Goal: Task Accomplishment & Management: Complete application form

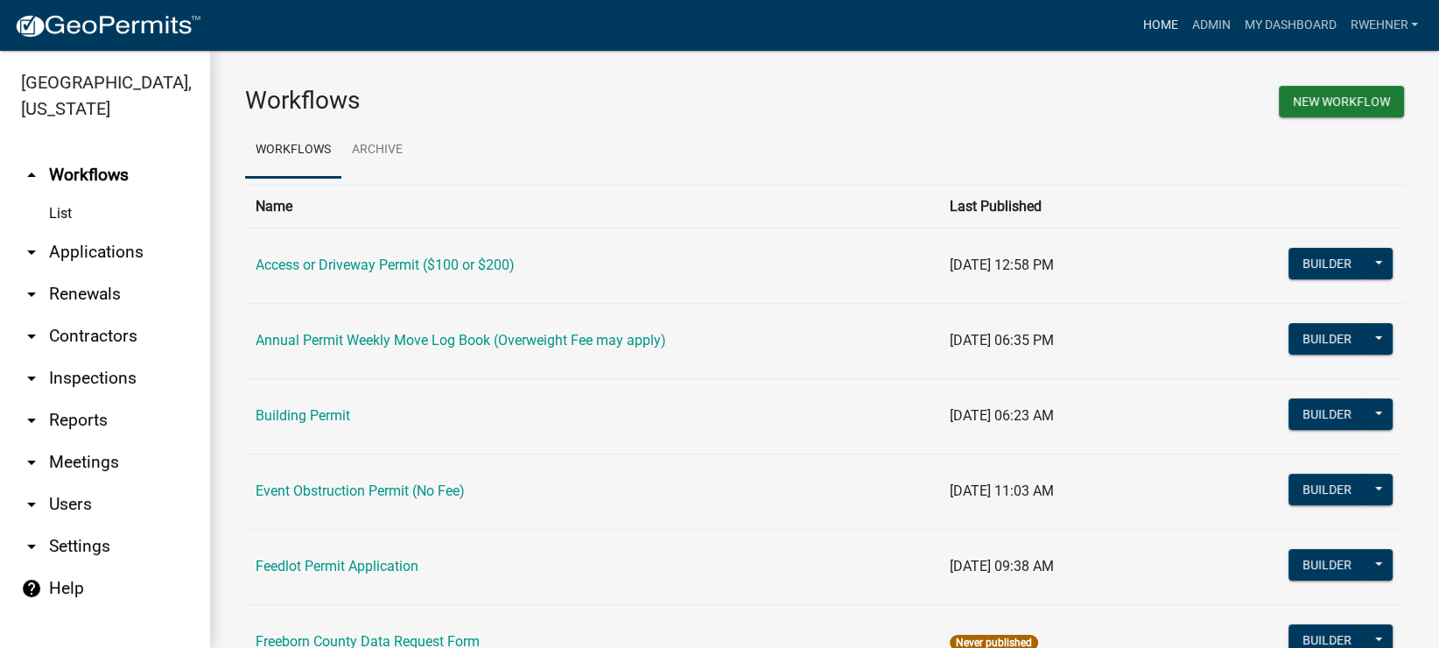
click at [1151, 23] on link "Home" at bounding box center [1159, 25] width 49 height 33
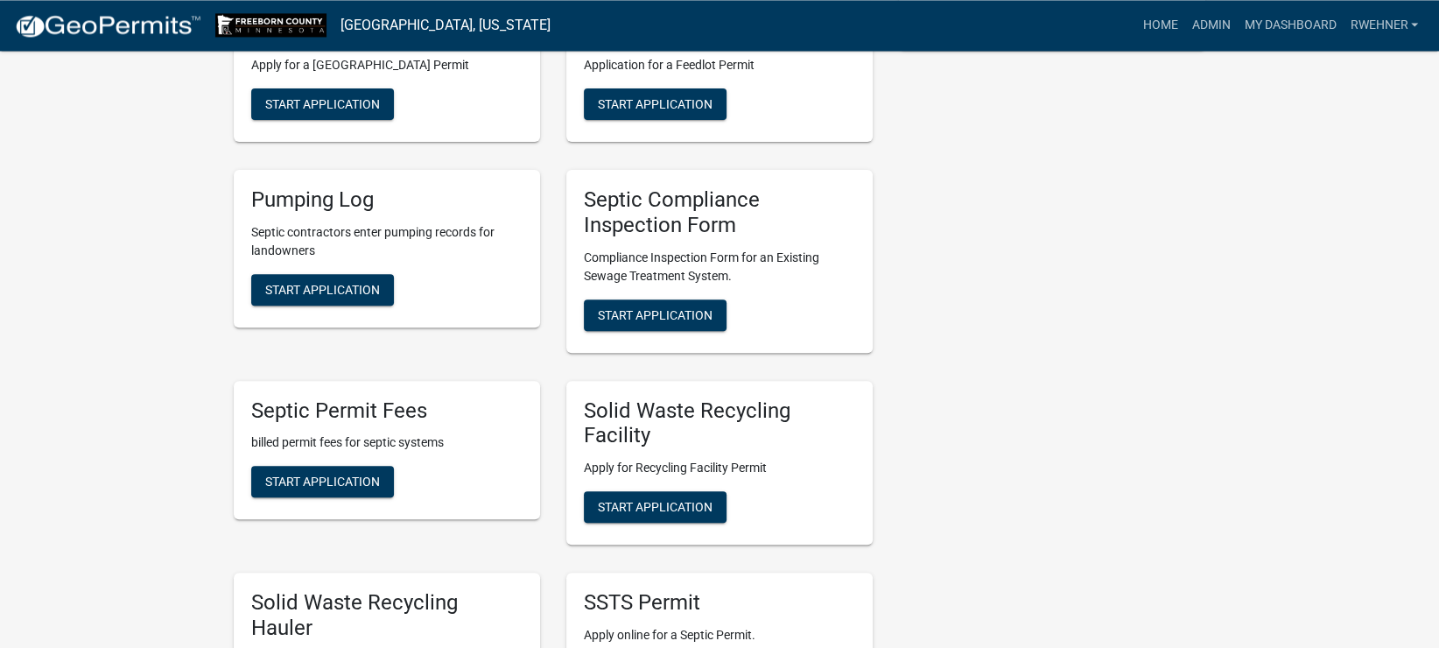
scroll to position [551, 0]
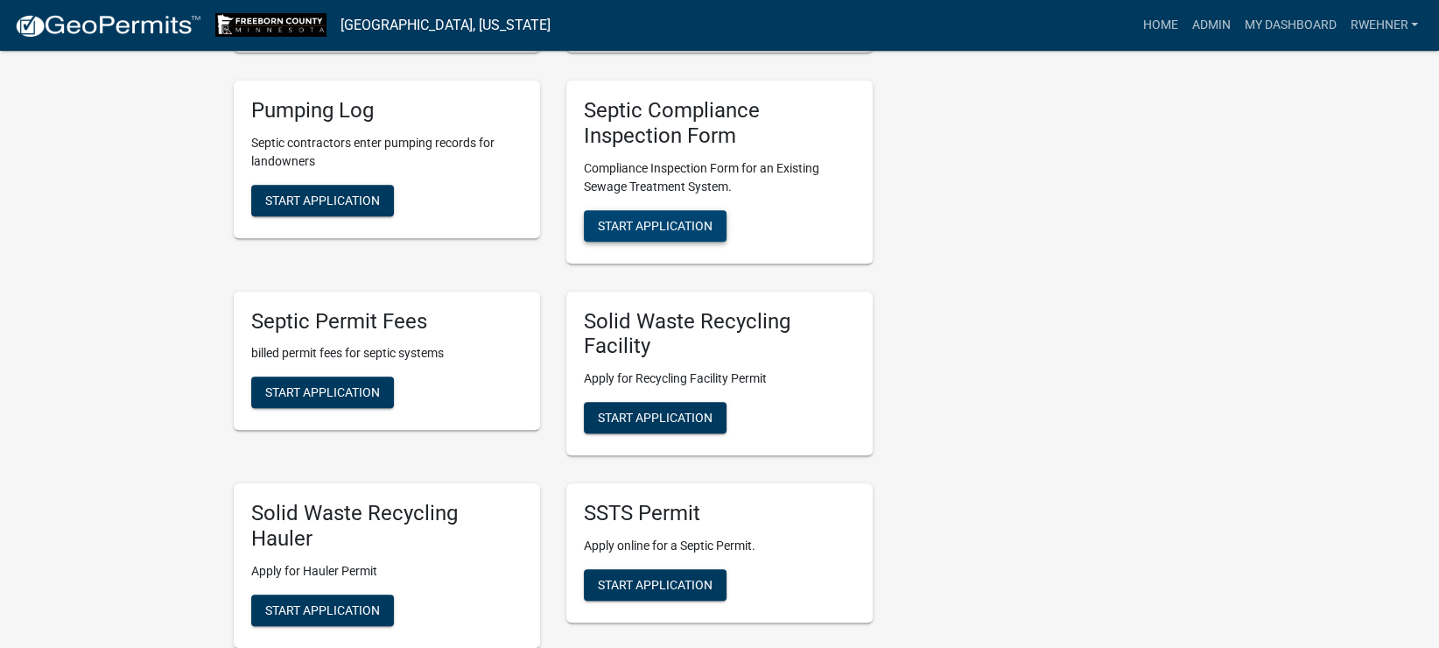
click at [657, 210] on button "Start Application" at bounding box center [655, 226] width 143 height 32
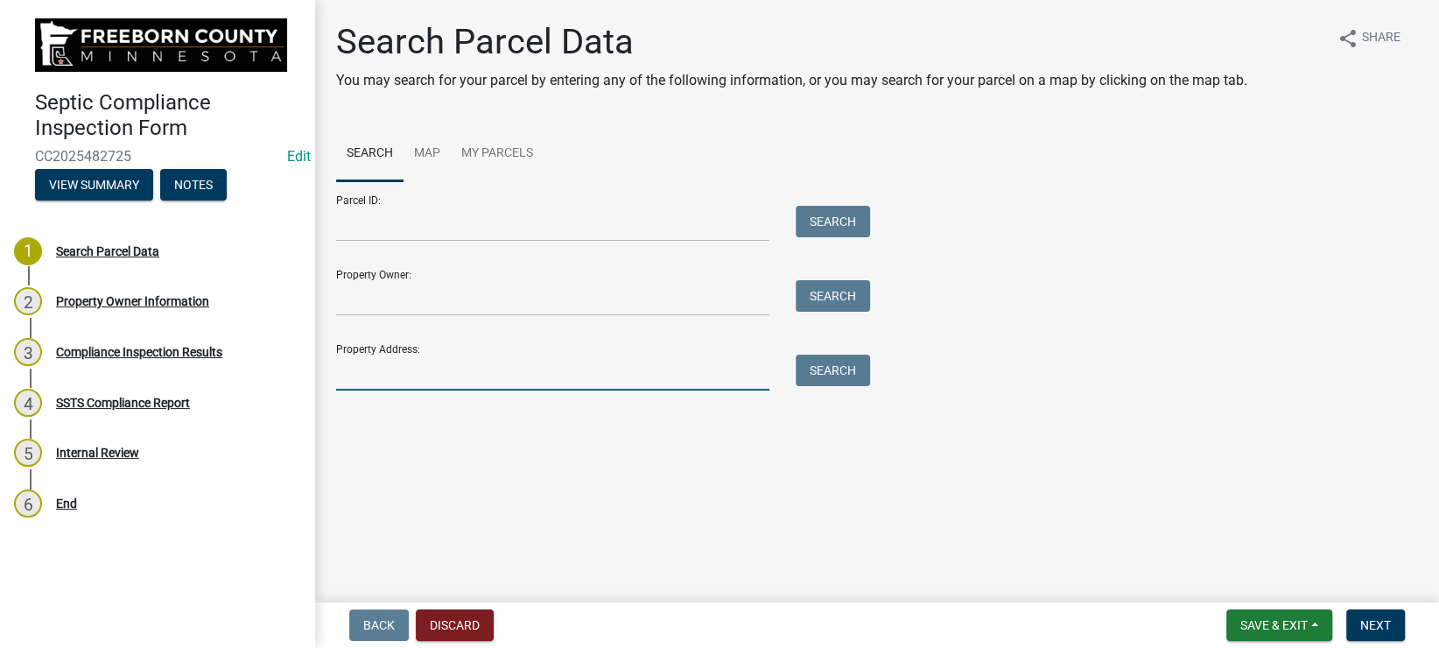
click at [383, 370] on input "Property Address:" at bounding box center [552, 372] width 433 height 36
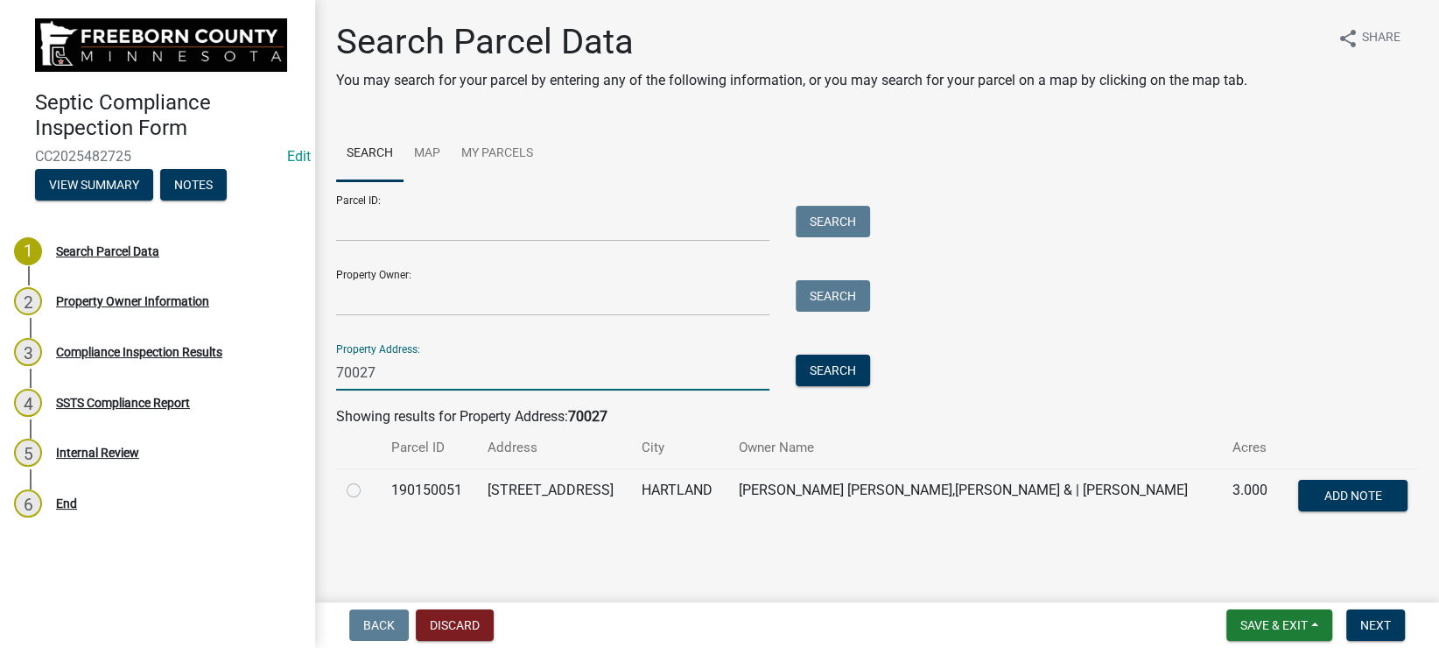
type input "70027"
click at [362, 490] on div at bounding box center [358, 490] width 23 height 21
click at [368, 480] on label at bounding box center [368, 480] width 0 height 0
click at [368, 490] on input "radio" at bounding box center [373, 485] width 11 height 11
radio input "true"
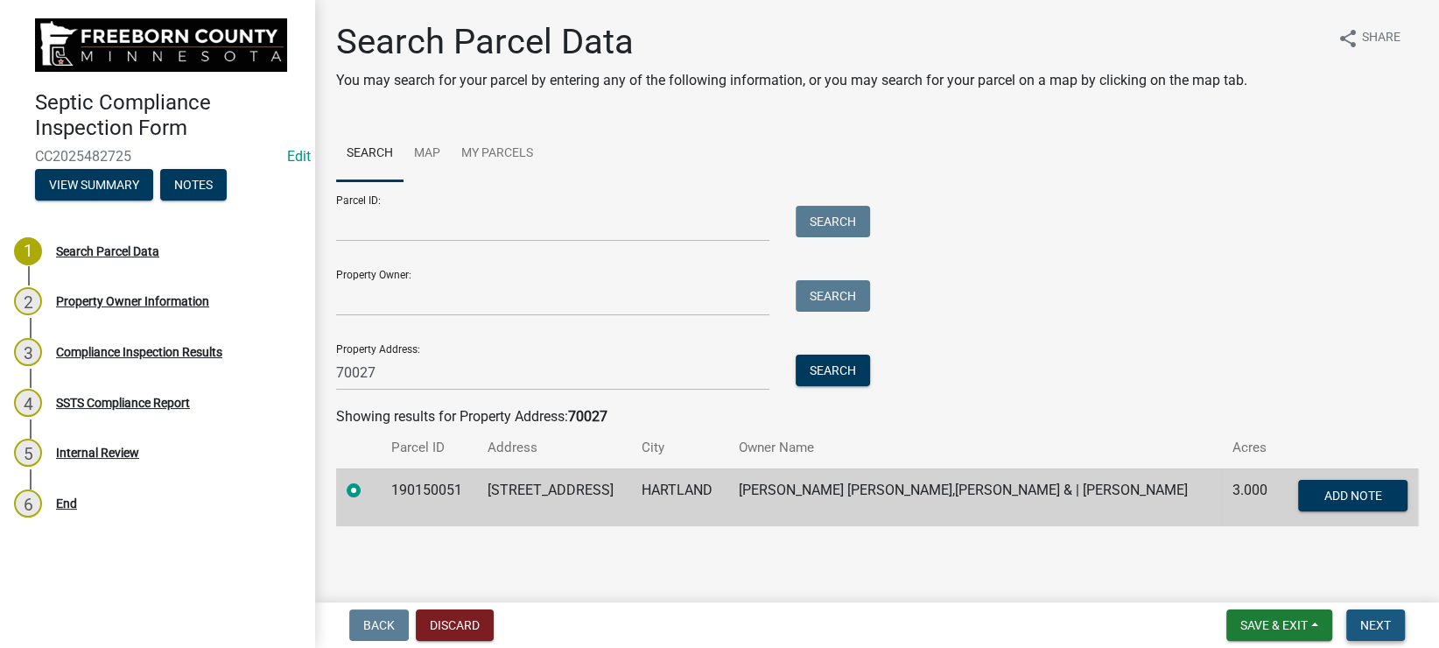
click at [1365, 618] on span "Next" at bounding box center [1375, 625] width 31 height 14
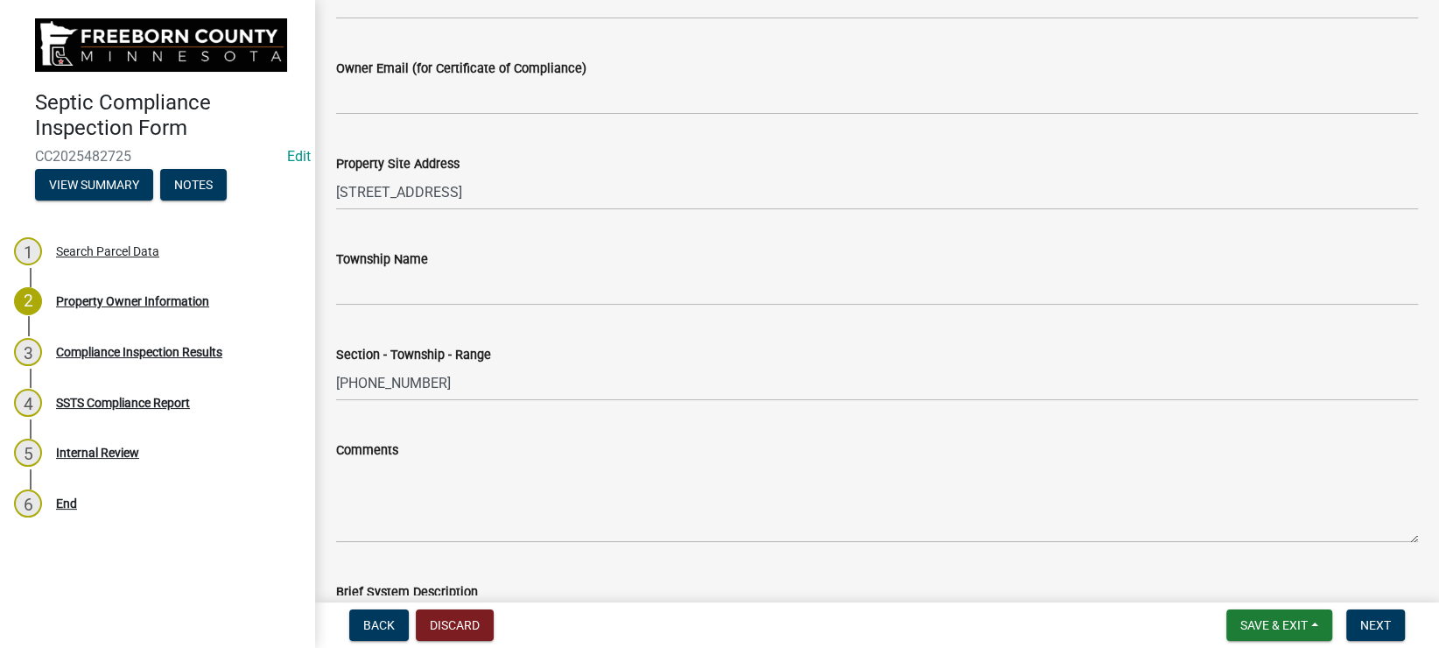
scroll to position [689, 0]
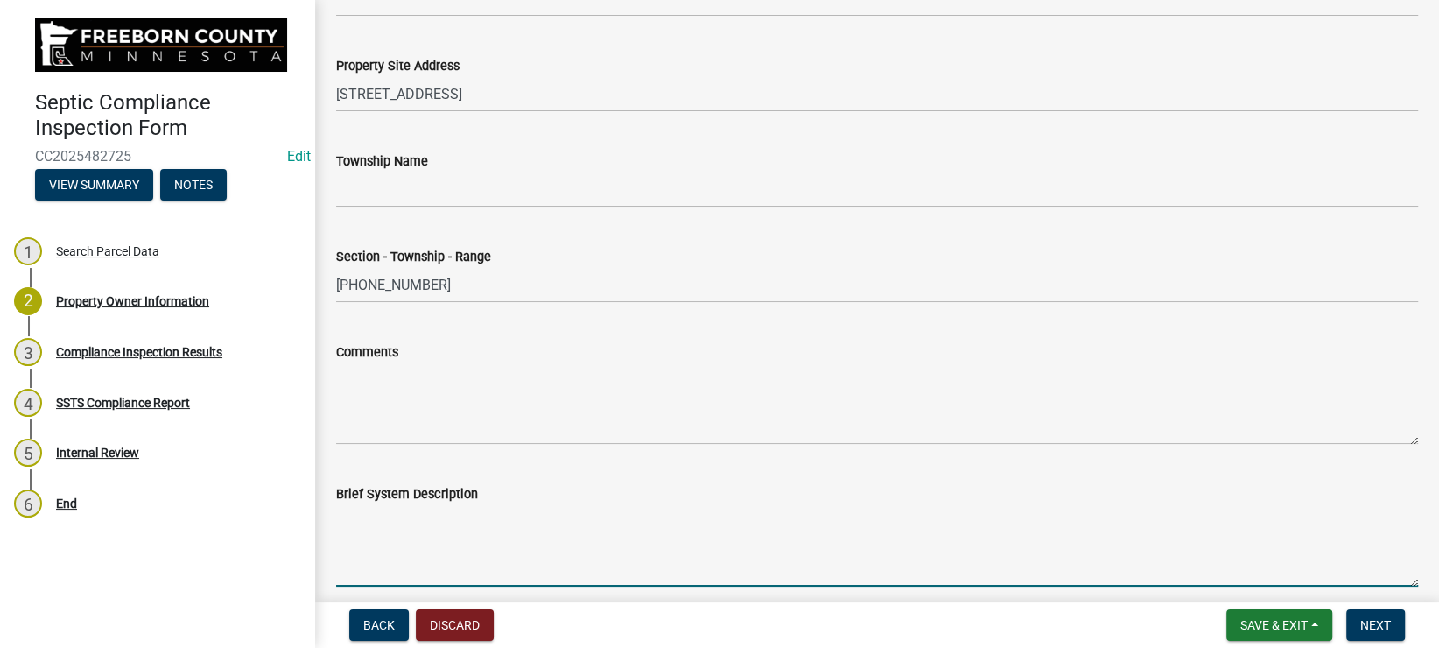
click at [411, 548] on textarea "Brief System Description" at bounding box center [877, 545] width 1082 height 82
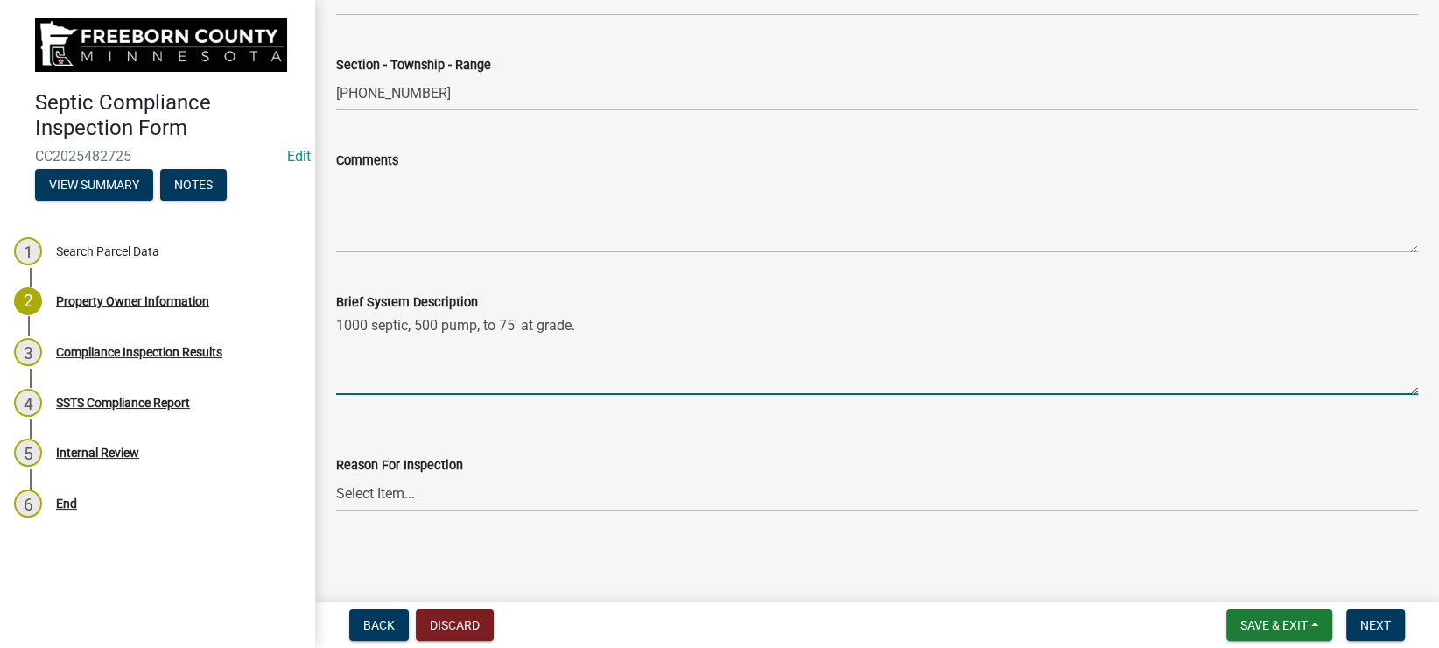
type textarea "1000 septic, 500 pump, to 75' at grade."
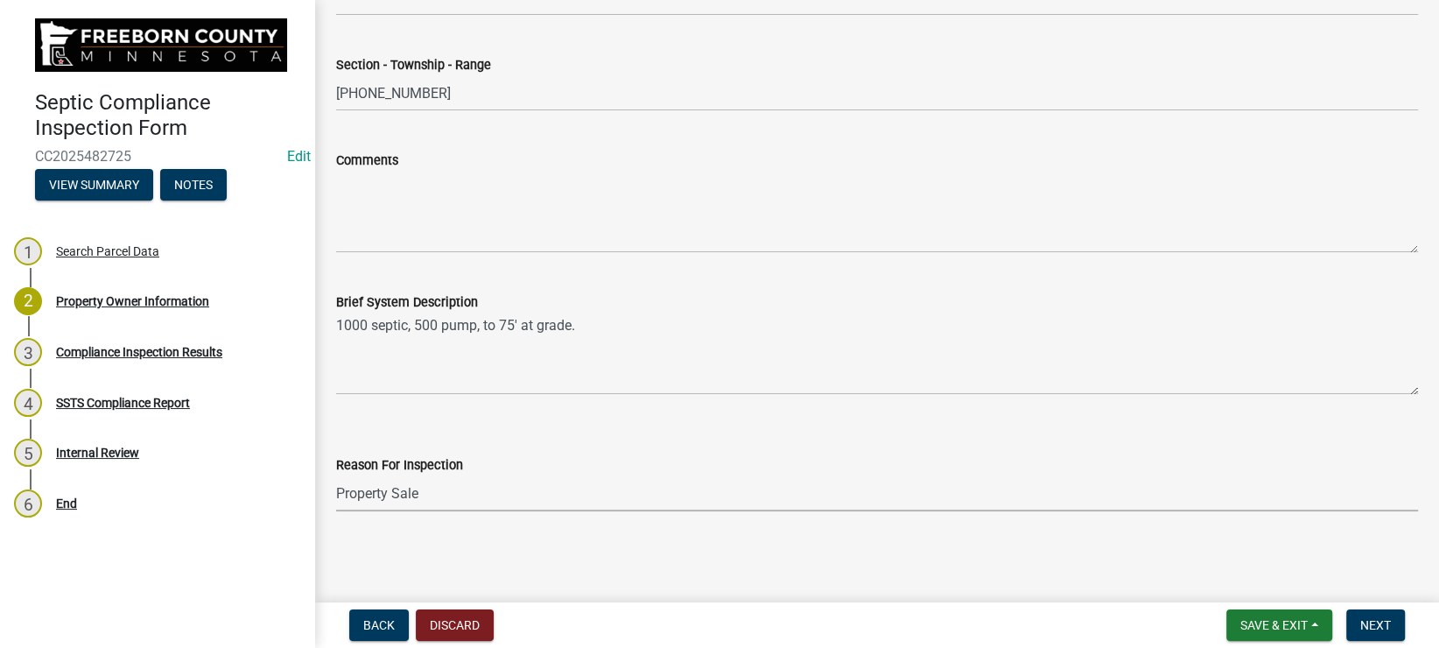
click option "Property Sale" at bounding box center [0, 0] width 0 height 0
select select "d6fd99ce-8a43-4bcf-938d-761da4bf36de"
click at [1393, 618] on button "Next" at bounding box center [1375, 625] width 59 height 32
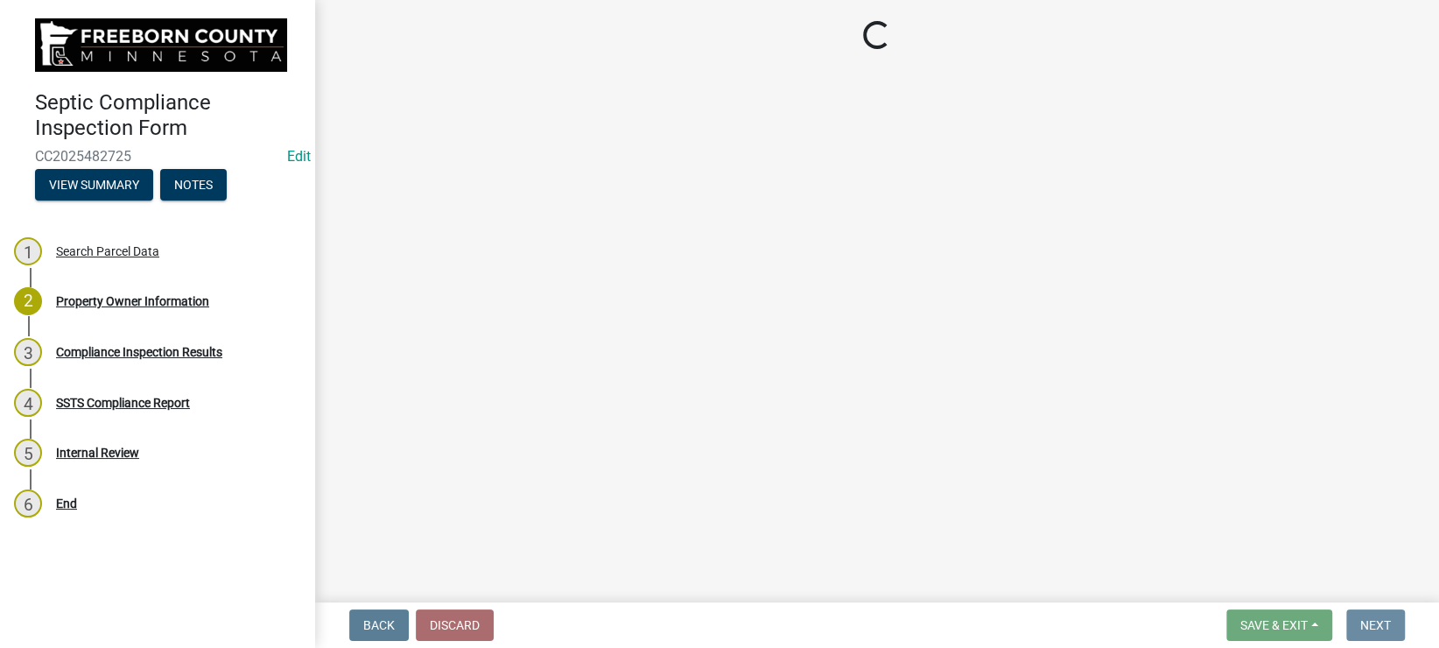
scroll to position [0, 0]
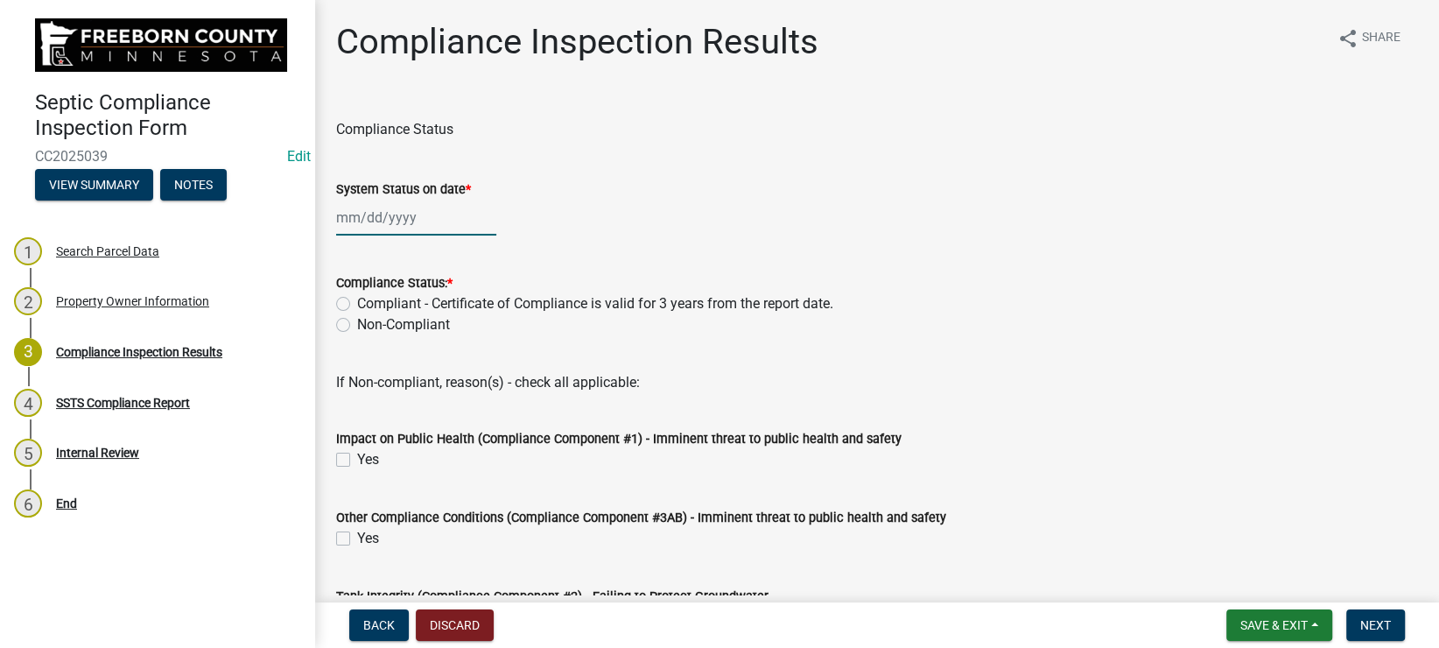
click at [408, 217] on input "System Status on date *" at bounding box center [416, 218] width 160 height 36
select select "9"
select select "2025"
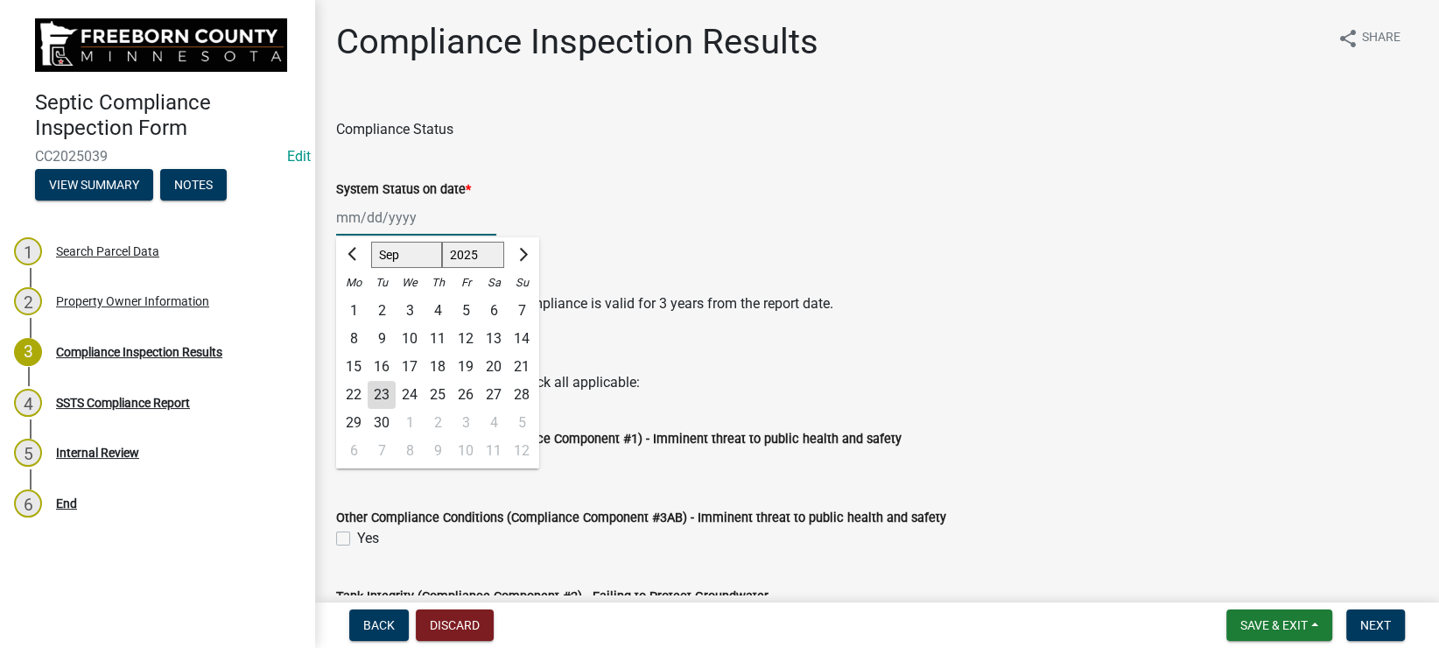
click at [388, 220] on input "System Status on date *" at bounding box center [416, 218] width 160 height 36
type input "[DATE]"
click at [519, 152] on wm-data-entity-input "Compliance Status" at bounding box center [877, 126] width 1082 height 56
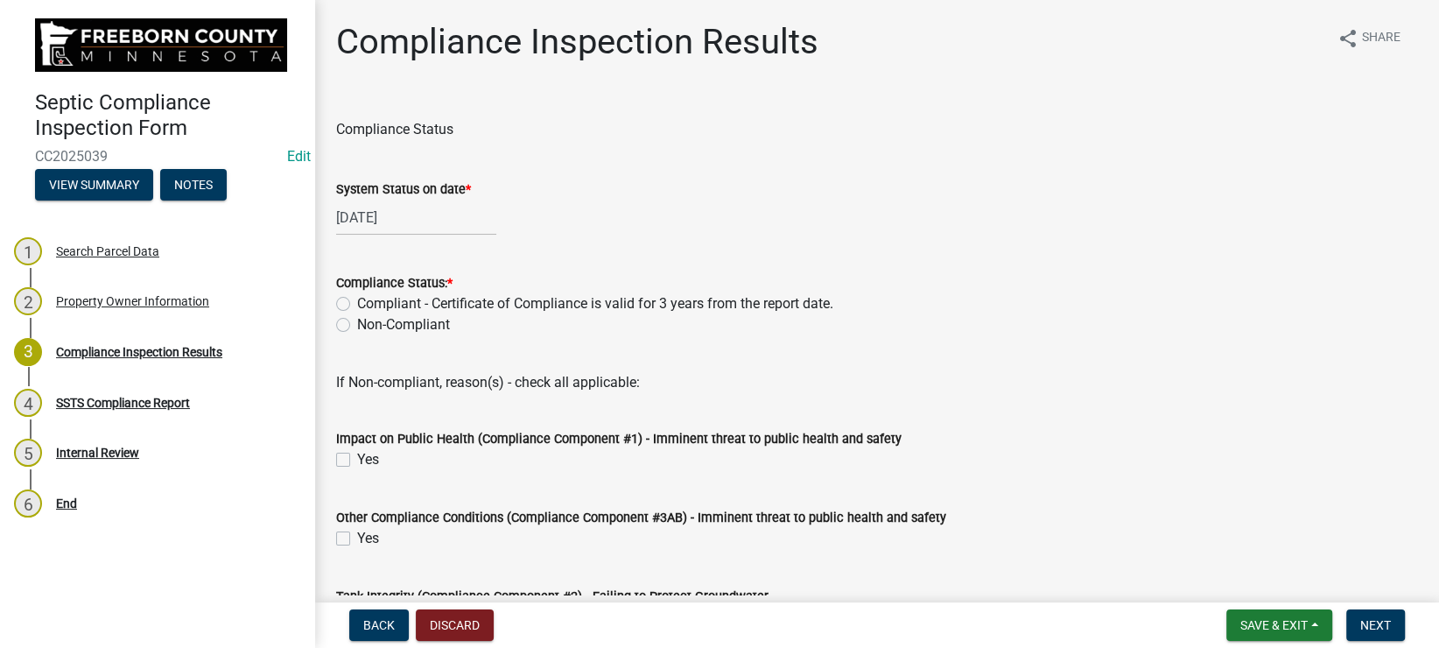
click at [373, 296] on label "Compliant - Certificate of Compliance is valid for 3 years from the report date." at bounding box center [595, 303] width 476 height 21
click at [368, 296] on input "Compliant - Certificate of Compliance is valid for 3 years from the report date." at bounding box center [362, 298] width 11 height 11
radio input "true"
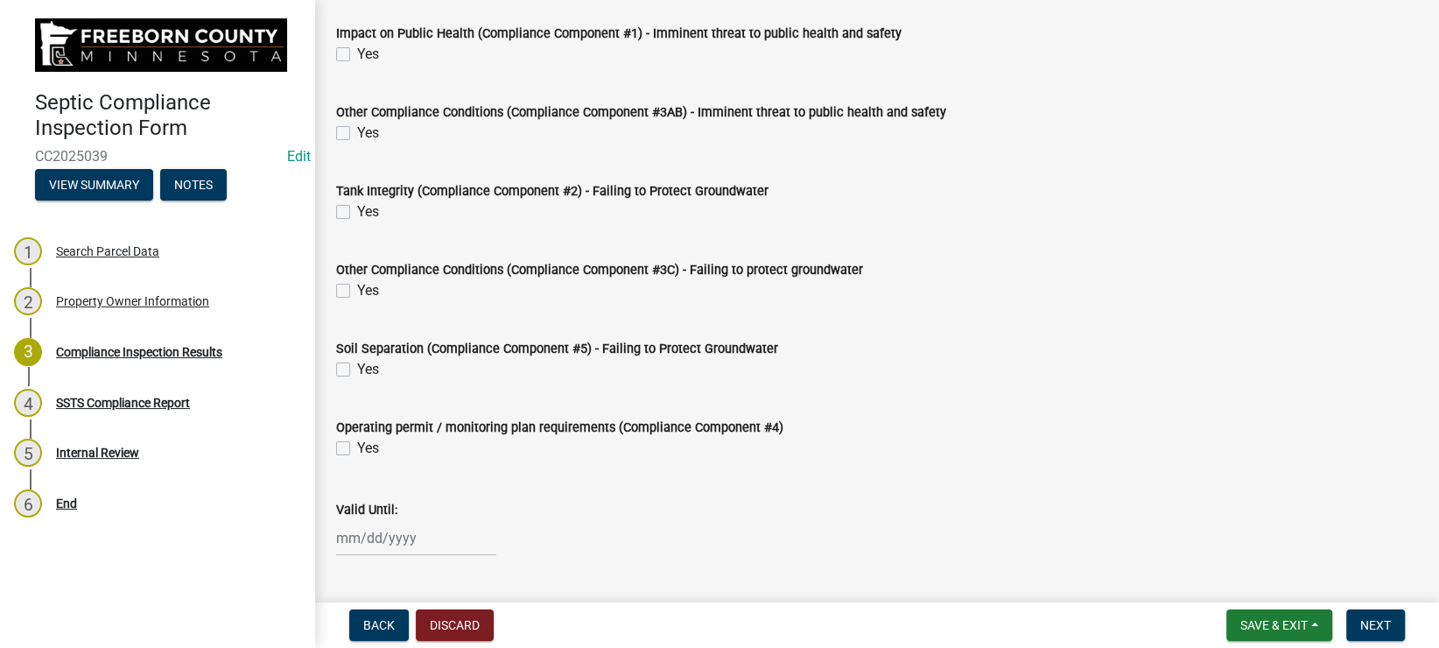
scroll to position [492, 0]
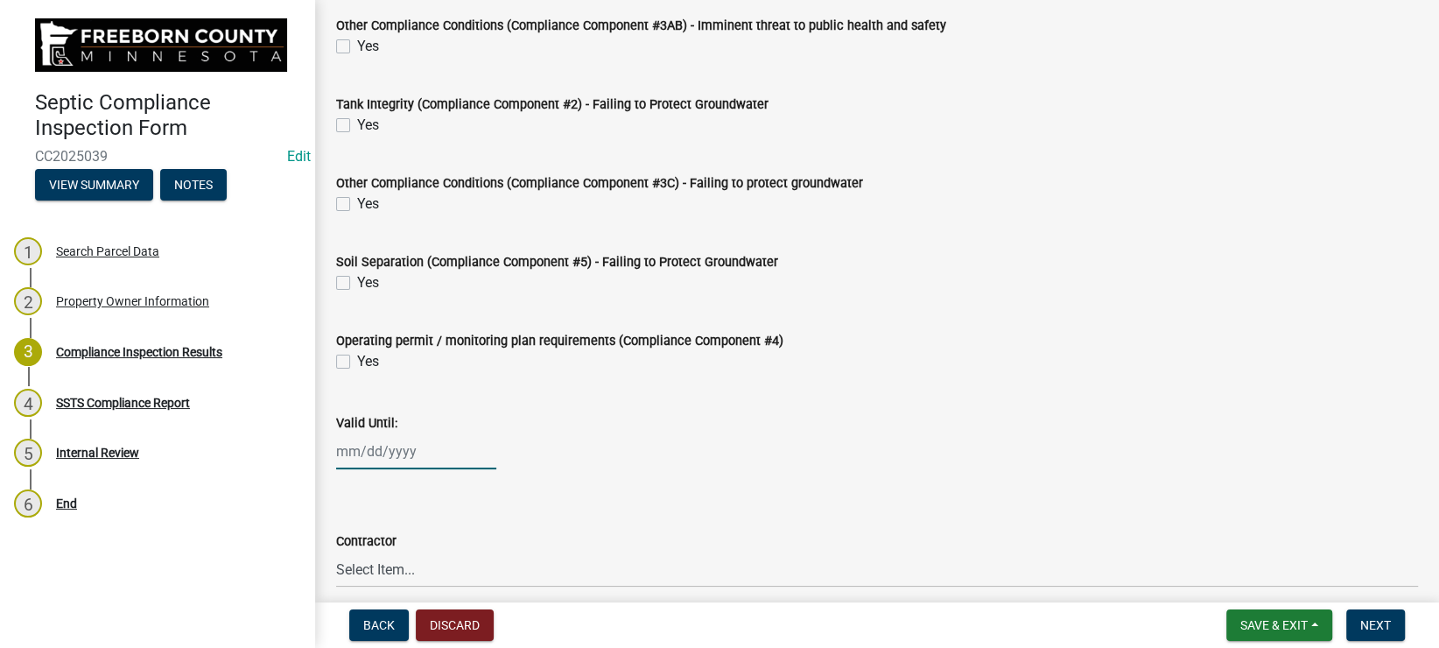
click at [368, 452] on input "Valid Until:" at bounding box center [416, 451] width 160 height 36
select select "9"
select select "2025"
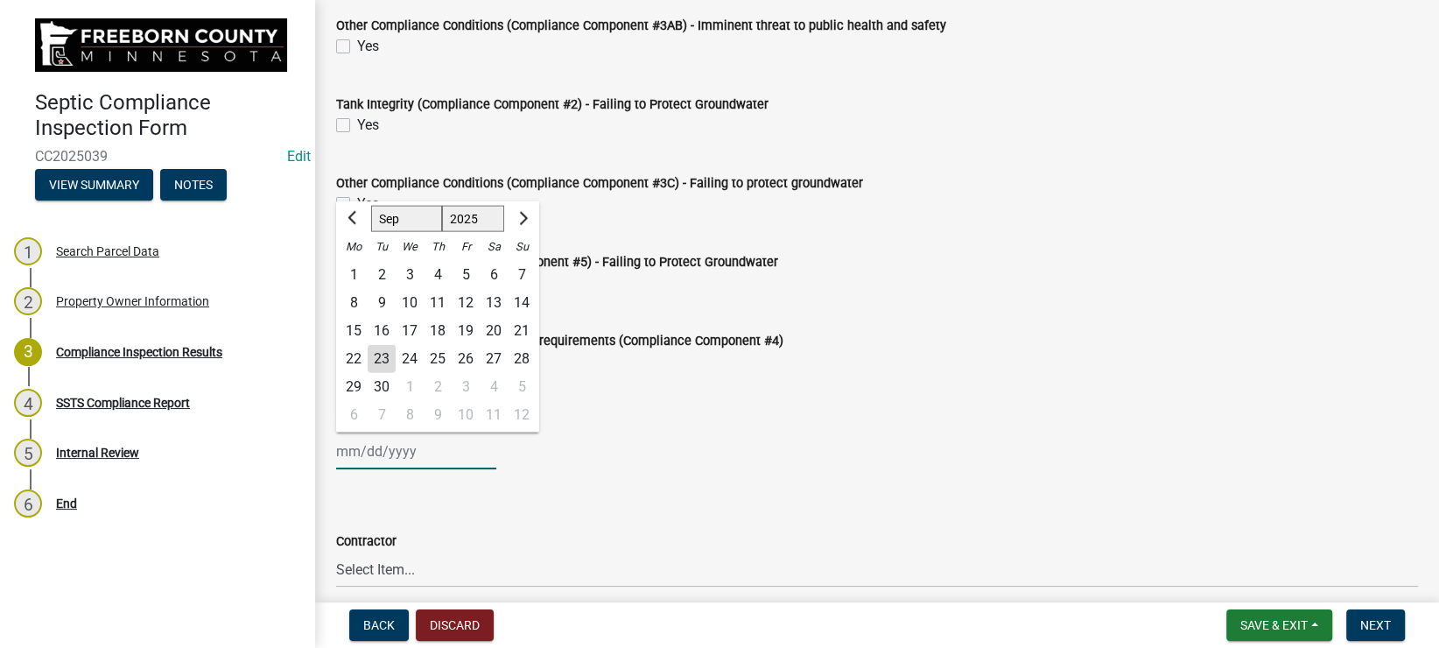
click at [372, 452] on input "Valid Until:" at bounding box center [416, 451] width 160 height 36
type input "0"
type input "9"
type input "[DATE]"
click at [600, 419] on div "Valid Until:" at bounding box center [877, 422] width 1082 height 21
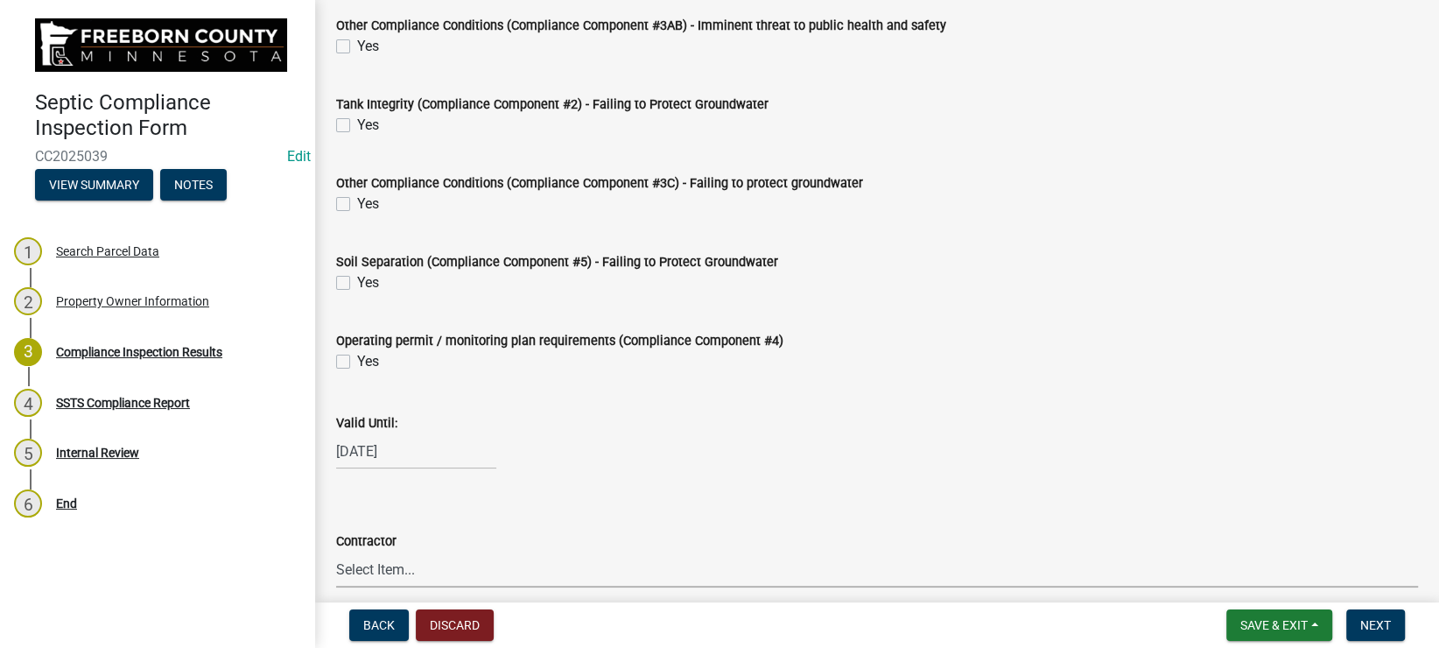
click at [336, 551] on select "Select Item... P & L Excavating Precision Septic Services [PERSON_NAME] Excavat…" at bounding box center [877, 569] width 1082 height 36
click option "P & L Excavating" at bounding box center [0, 0] width 0 height 0
select select "a4b440af-86cc-4e74-8744-b4ec83ffff55"
drag, startPoint x: 643, startPoint y: 434, endPoint x: 672, endPoint y: 454, distance: 35.2
click at [644, 436] on div "[DATE]" at bounding box center [877, 451] width 1082 height 36
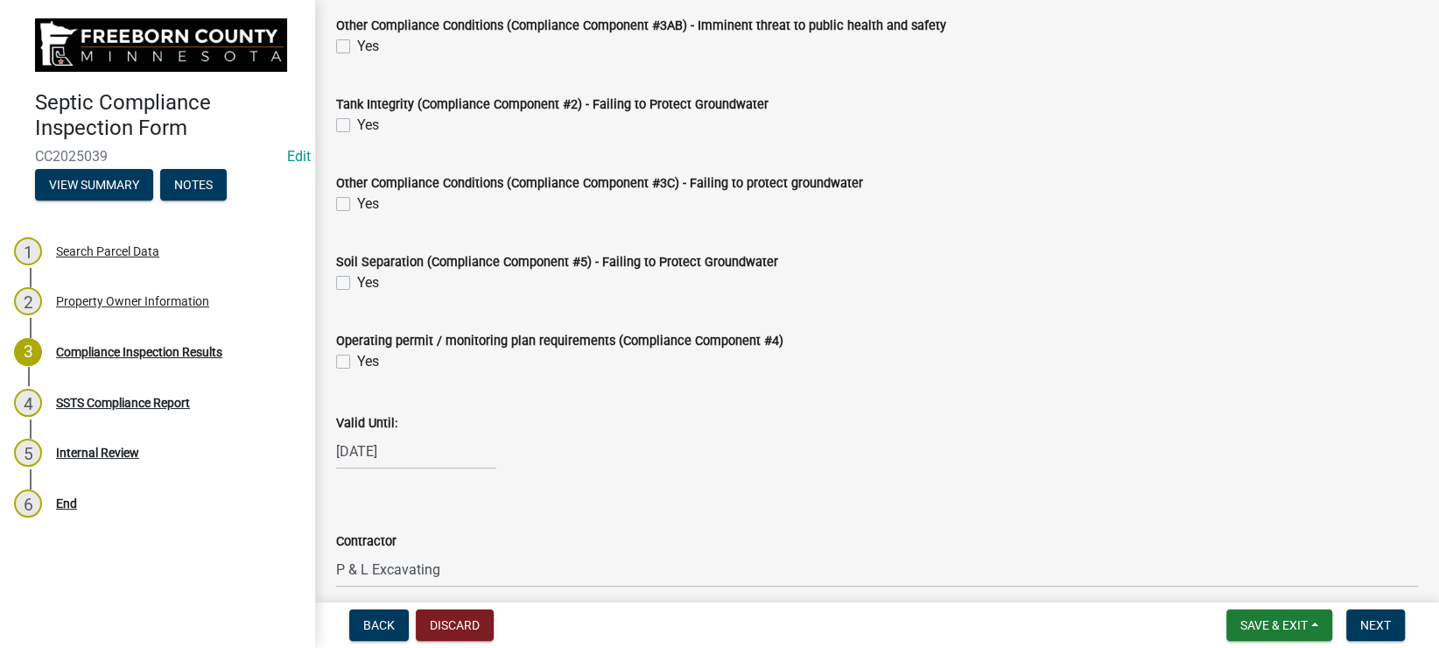
scroll to position [792, 0]
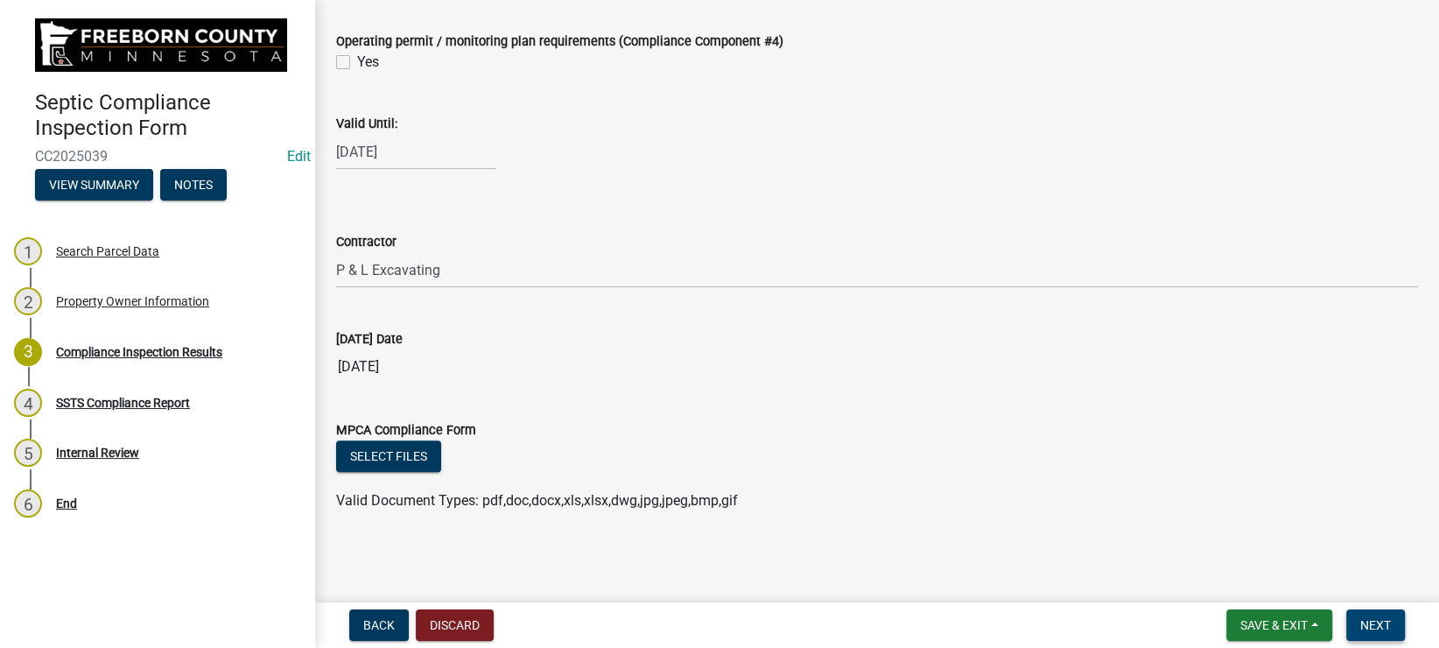
click at [1364, 624] on span "Next" at bounding box center [1375, 625] width 31 height 14
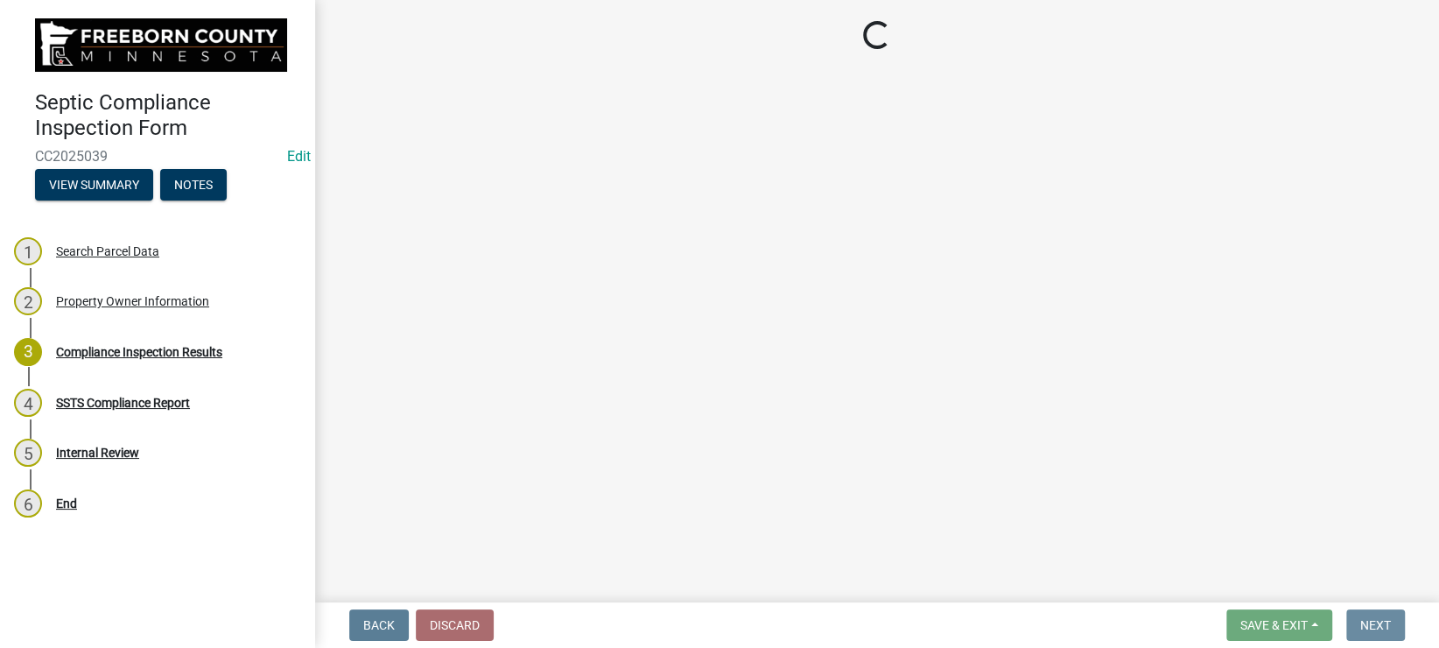
scroll to position [0, 0]
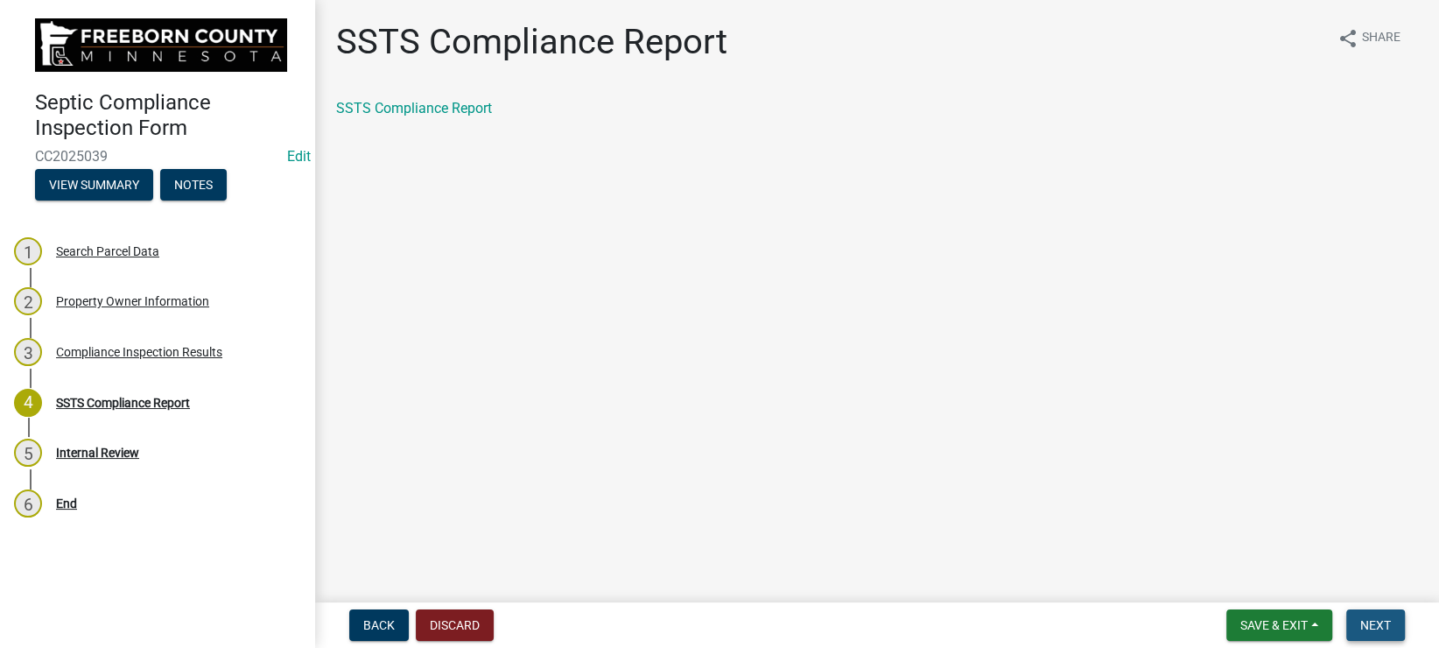
click at [1390, 614] on button "Next" at bounding box center [1375, 625] width 59 height 32
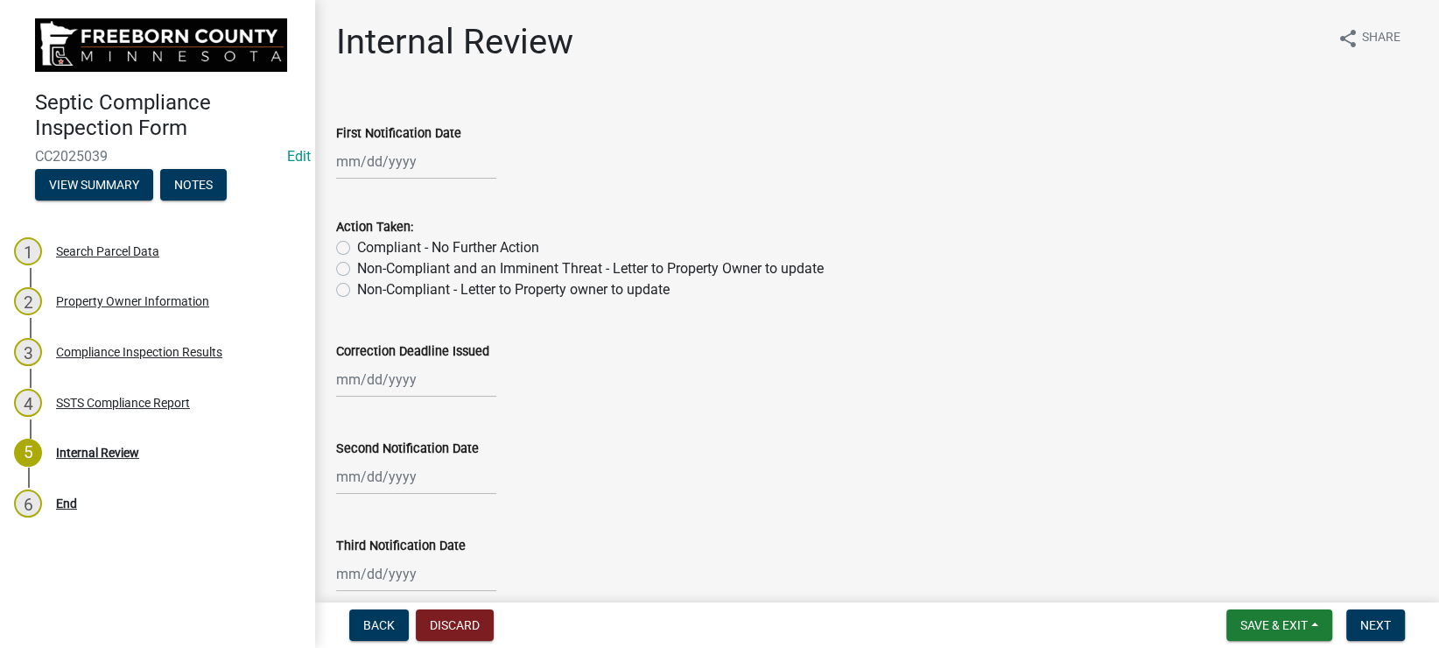
click at [371, 252] on label "Compliant - No Further Action" at bounding box center [448, 247] width 182 height 21
click at [368, 249] on input "Compliant - No Further Action" at bounding box center [362, 242] width 11 height 11
radio input "true"
click at [1387, 611] on button "Next" at bounding box center [1375, 625] width 59 height 32
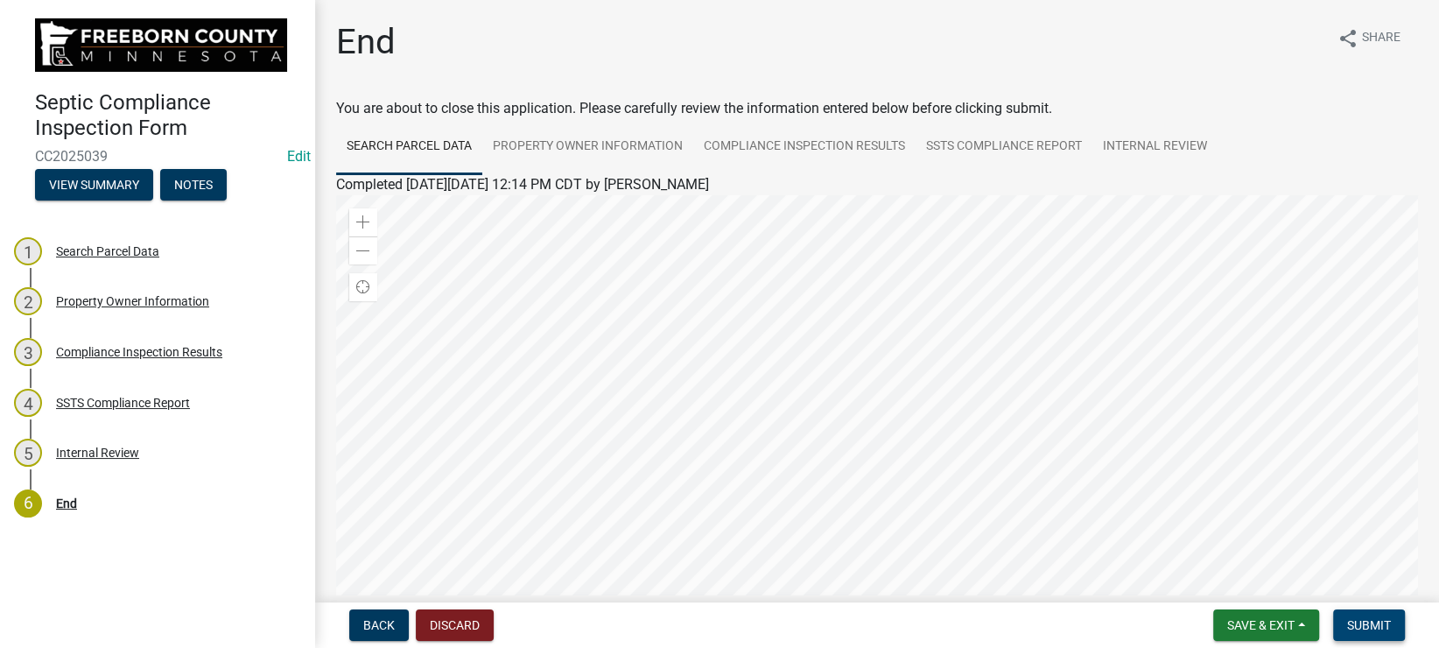
click at [1369, 628] on span "Submit" at bounding box center [1369, 625] width 44 height 14
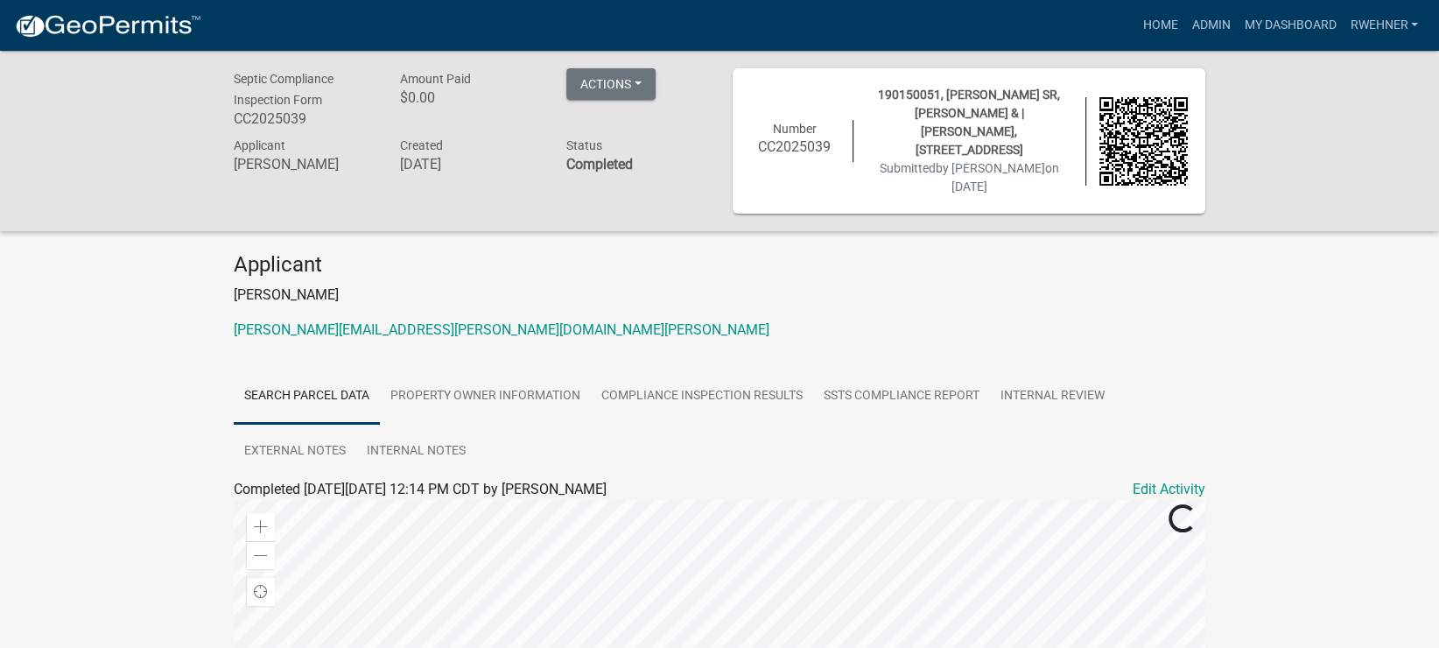
click at [1126, 32] on div "Home Admin My Dashboard rwehner Admin Account Logout" at bounding box center [820, 25] width 1210 height 33
click at [1156, 26] on link "Home" at bounding box center [1159, 25] width 49 height 33
